Goal: Task Accomplishment & Management: Use online tool/utility

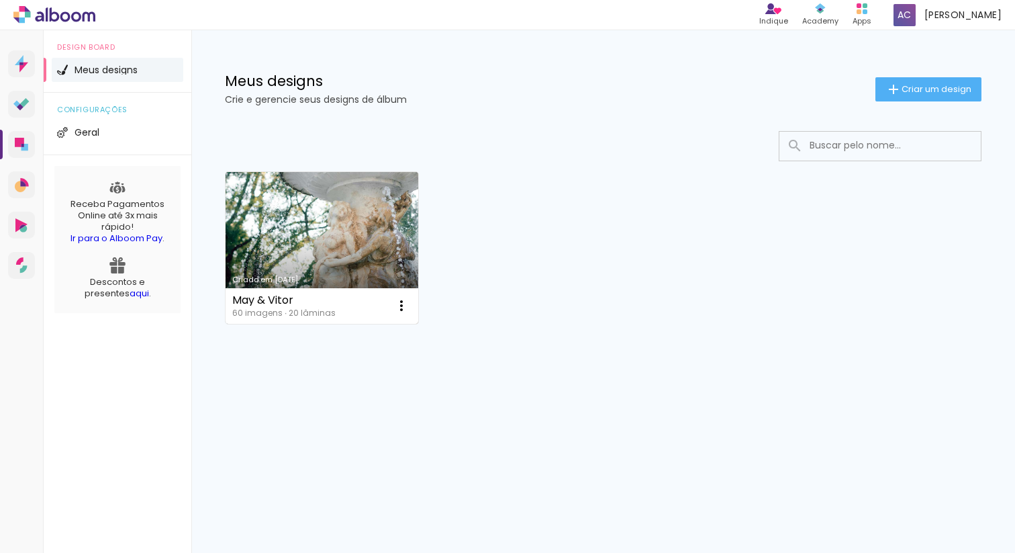
click at [339, 227] on link "Criado em [DATE]" at bounding box center [322, 248] width 193 height 152
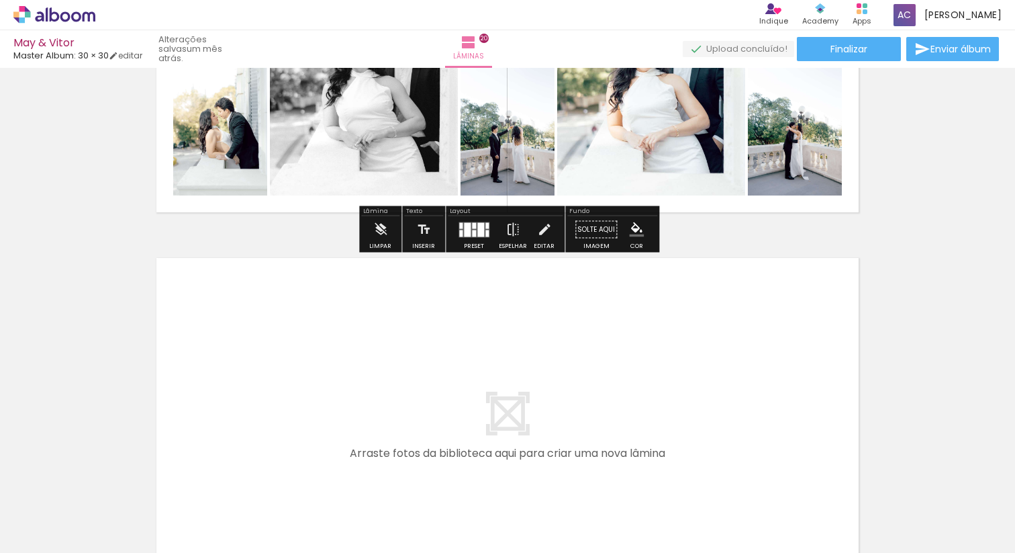
scroll to position [7441, 0]
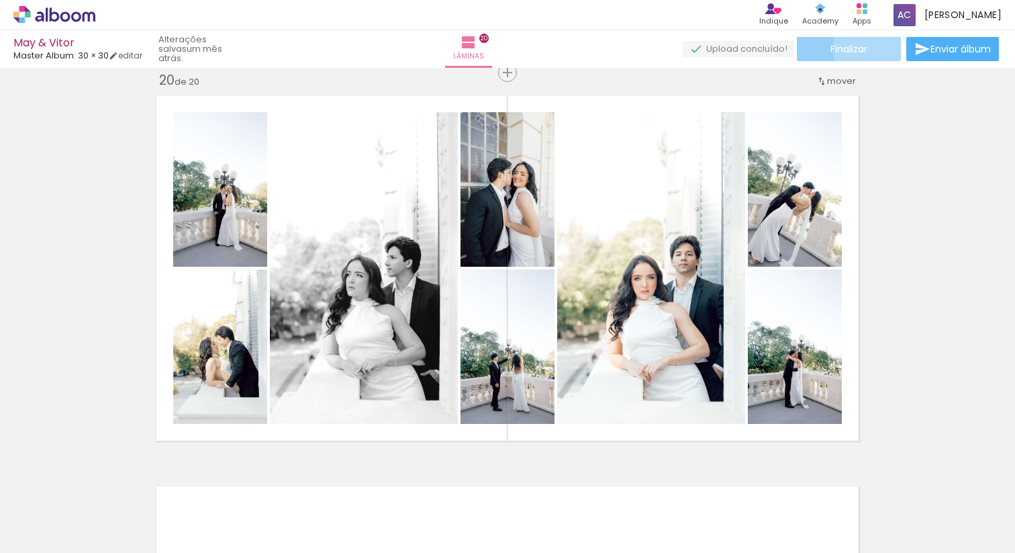
click at [877, 49] on paper-button "Finalizar" at bounding box center [849, 49] width 104 height 24
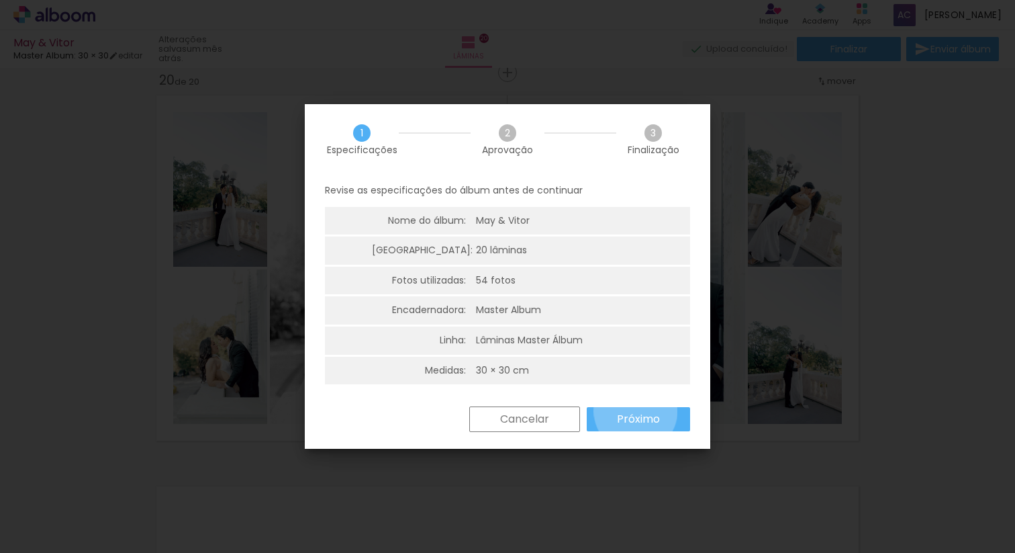
click at [0, 0] on slot "Próximo" at bounding box center [0, 0] width 0 height 0
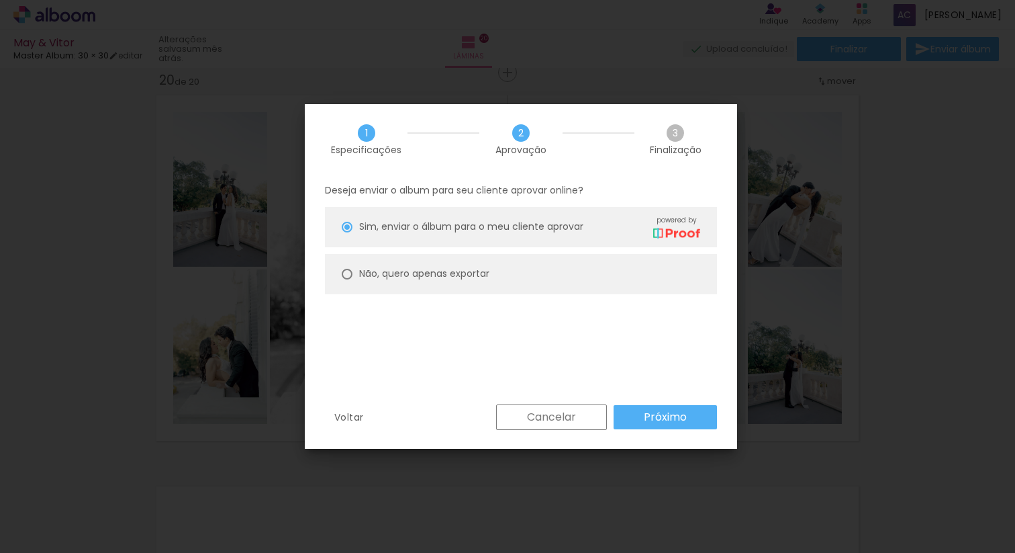
click at [0, 0] on slot "Não, quero apenas exportar" at bounding box center [0, 0] width 0 height 0
type paper-radio-button "on"
click at [0, 0] on slot "Próximo" at bounding box center [0, 0] width 0 height 0
type input "Alta, 300 DPI"
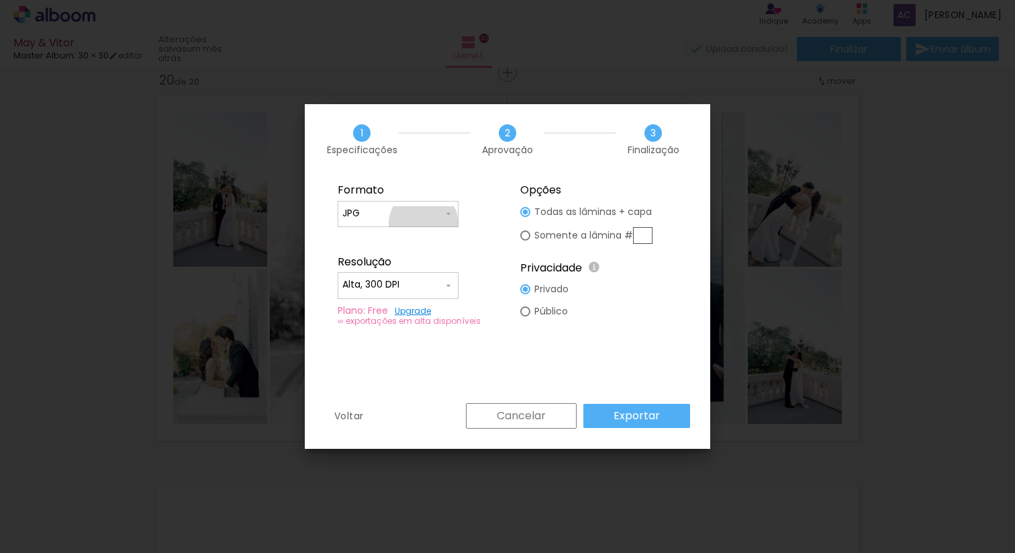
click at [0, 0] on paper-input-container "JPG" at bounding box center [0, 0] width 0 height 0
click at [0, 0] on paper-item "JPG" at bounding box center [0, 0] width 0 height 0
click at [0, 0] on slot "Cancelar" at bounding box center [0, 0] width 0 height 0
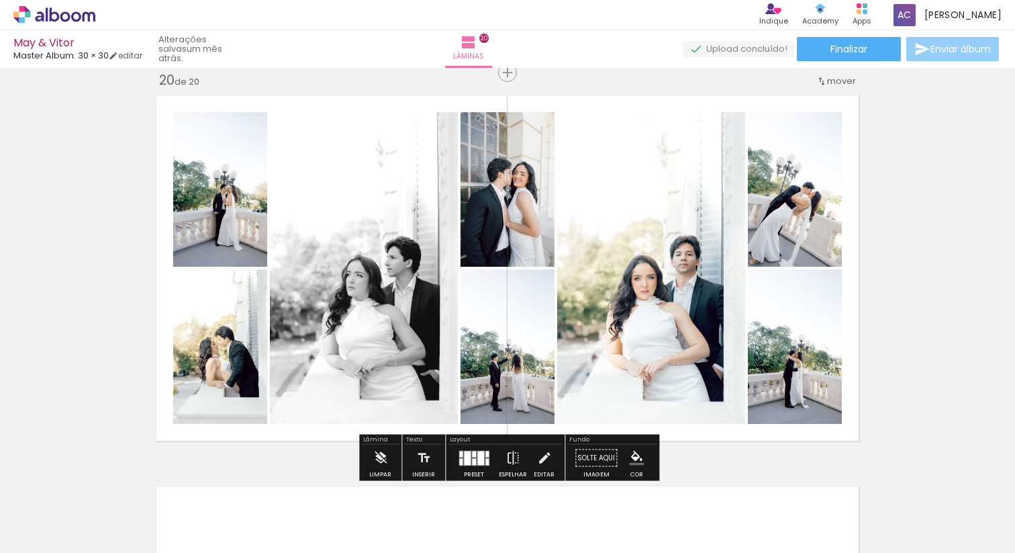
click at [942, 49] on span "Enviar álbum" at bounding box center [961, 48] width 60 height 9
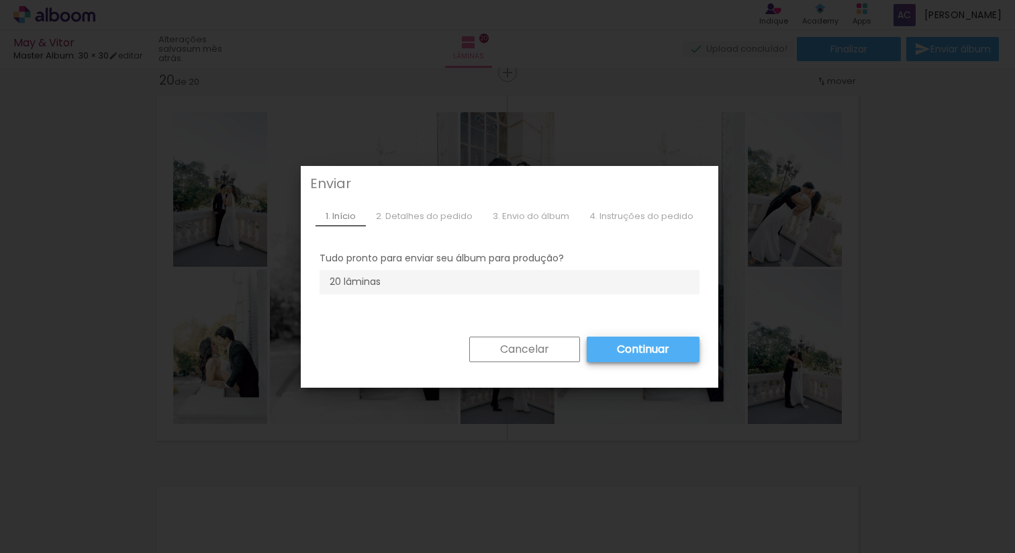
click at [0, 0] on slot "Continuar" at bounding box center [0, 0] width 0 height 0
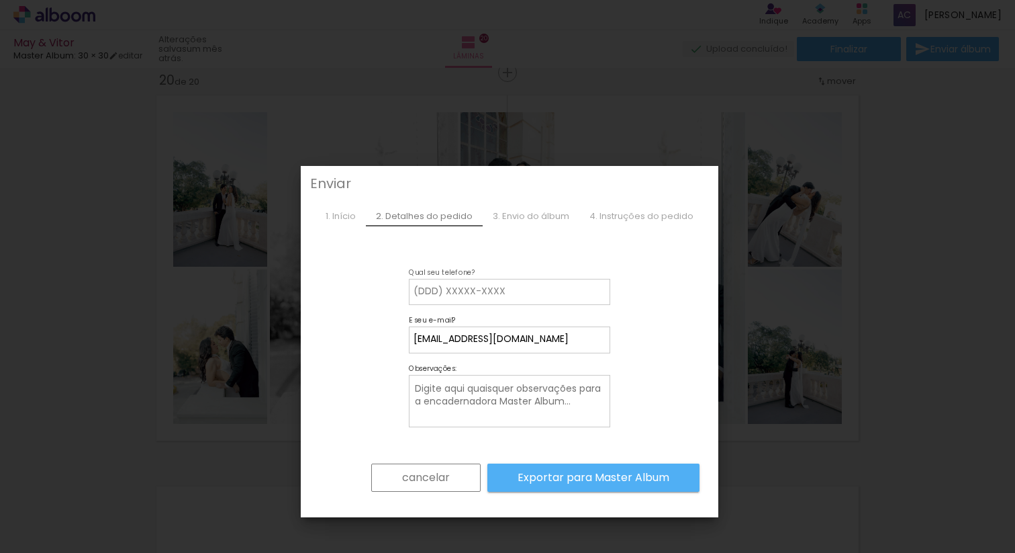
click at [0, 0] on input at bounding box center [0, 0] width 0 height 0
click at [0, 0] on slot "Exportar para Master Album" at bounding box center [0, 0] width 0 height 0
click at [0, 0] on input at bounding box center [0, 0] width 0 height 0
type input "12981348446"
type paper-input "12981348446"
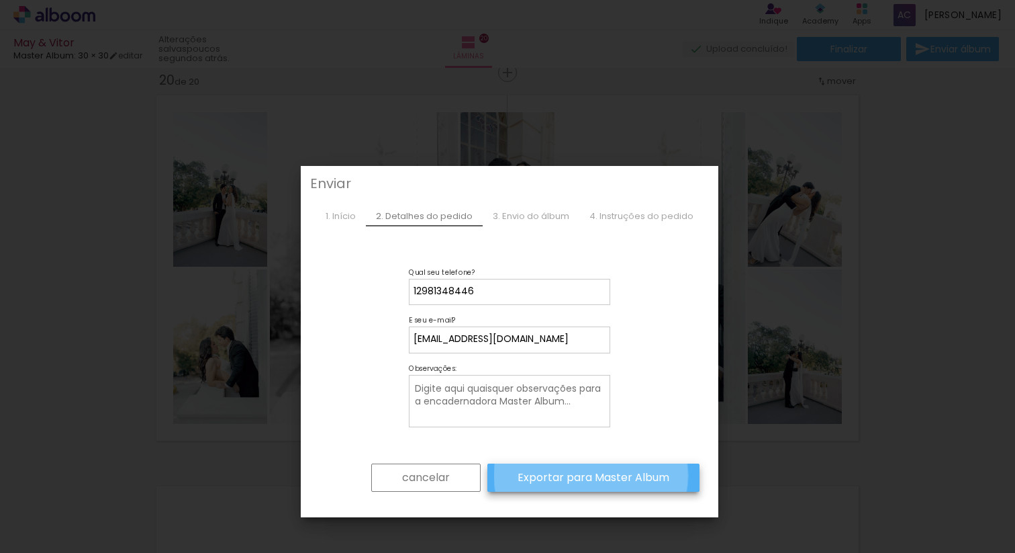
click at [0, 0] on slot "Exportar para Master Album" at bounding box center [0, 0] width 0 height 0
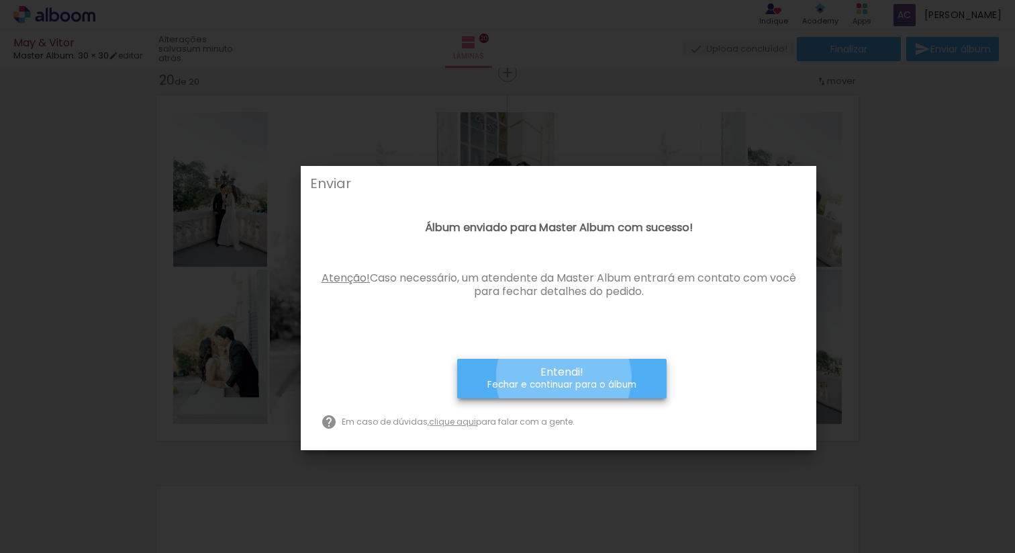
click at [0, 0] on span "Entendi!" at bounding box center [0, 0] width 0 height 0
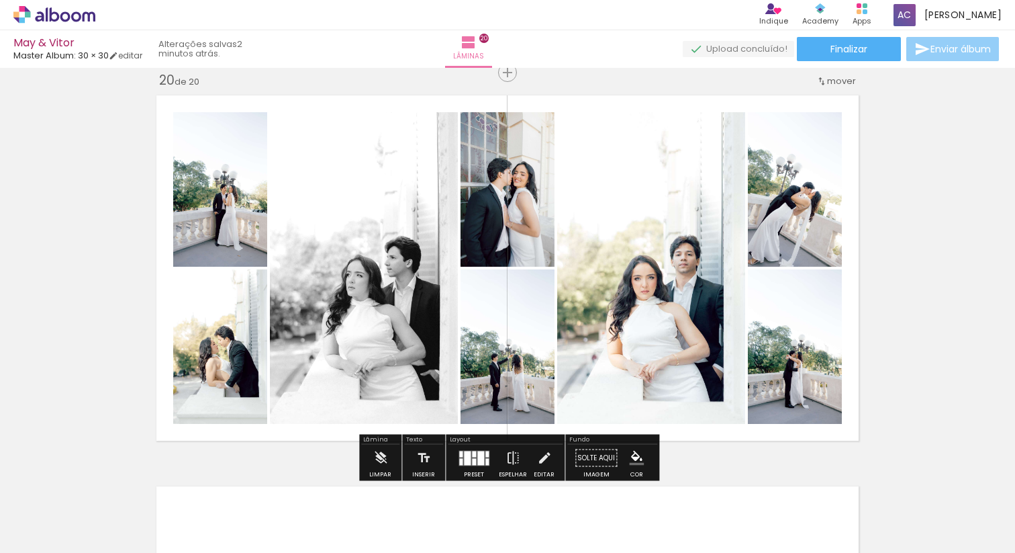
click at [935, 48] on span "Enviar álbum" at bounding box center [961, 48] width 60 height 9
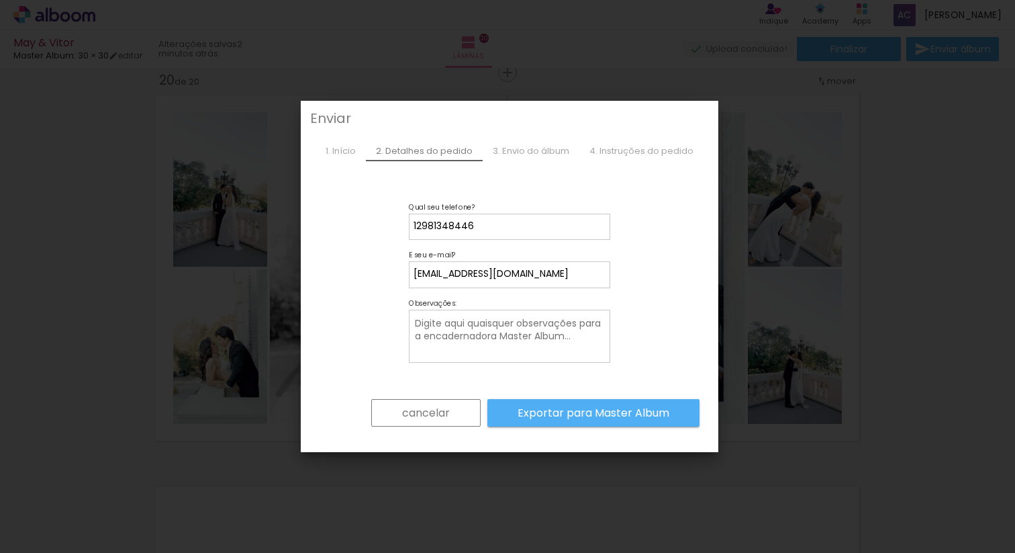
click at [0, 0] on div "1. Início" at bounding box center [0, 0] width 0 height 0
click at [0, 0] on paper-button "cancelar" at bounding box center [0, 0] width 0 height 0
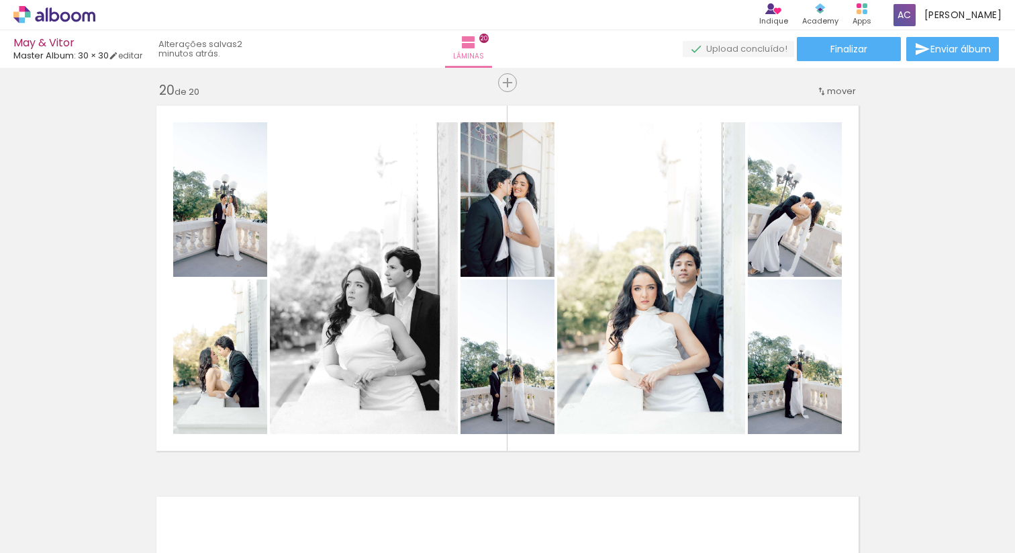
scroll to position [7337, 0]
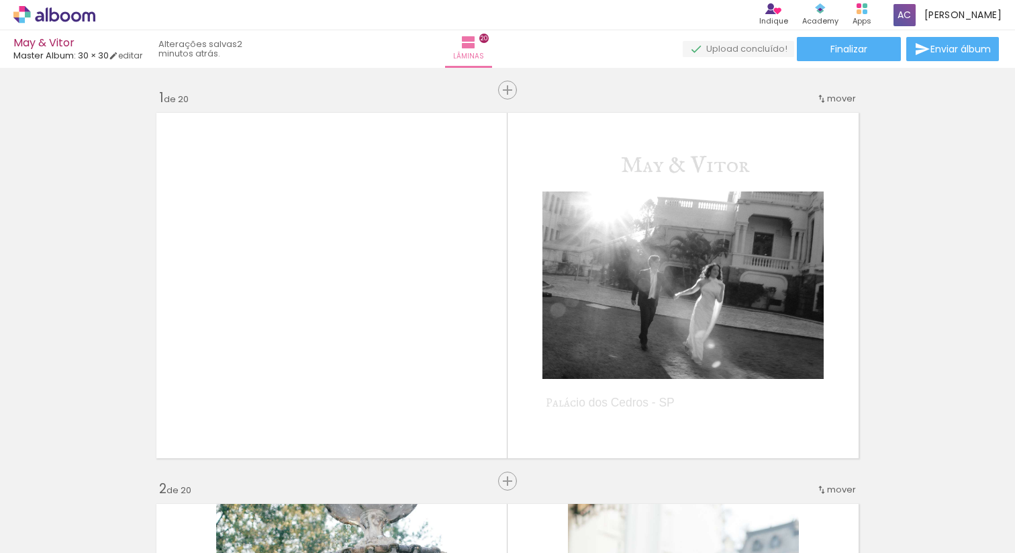
scroll to position [7337, 0]
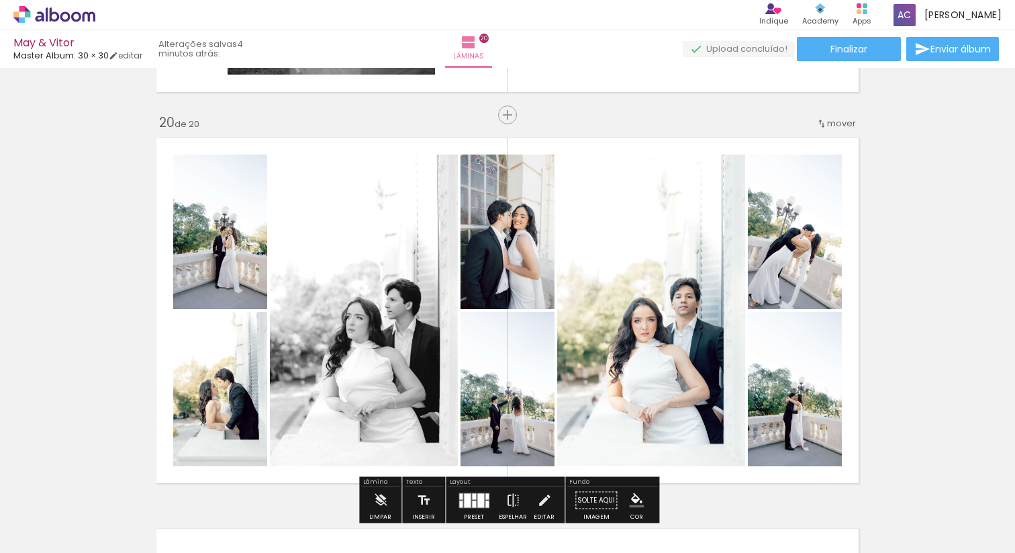
scroll to position [7374, 0]
